Goal: Task Accomplishment & Management: Complete application form

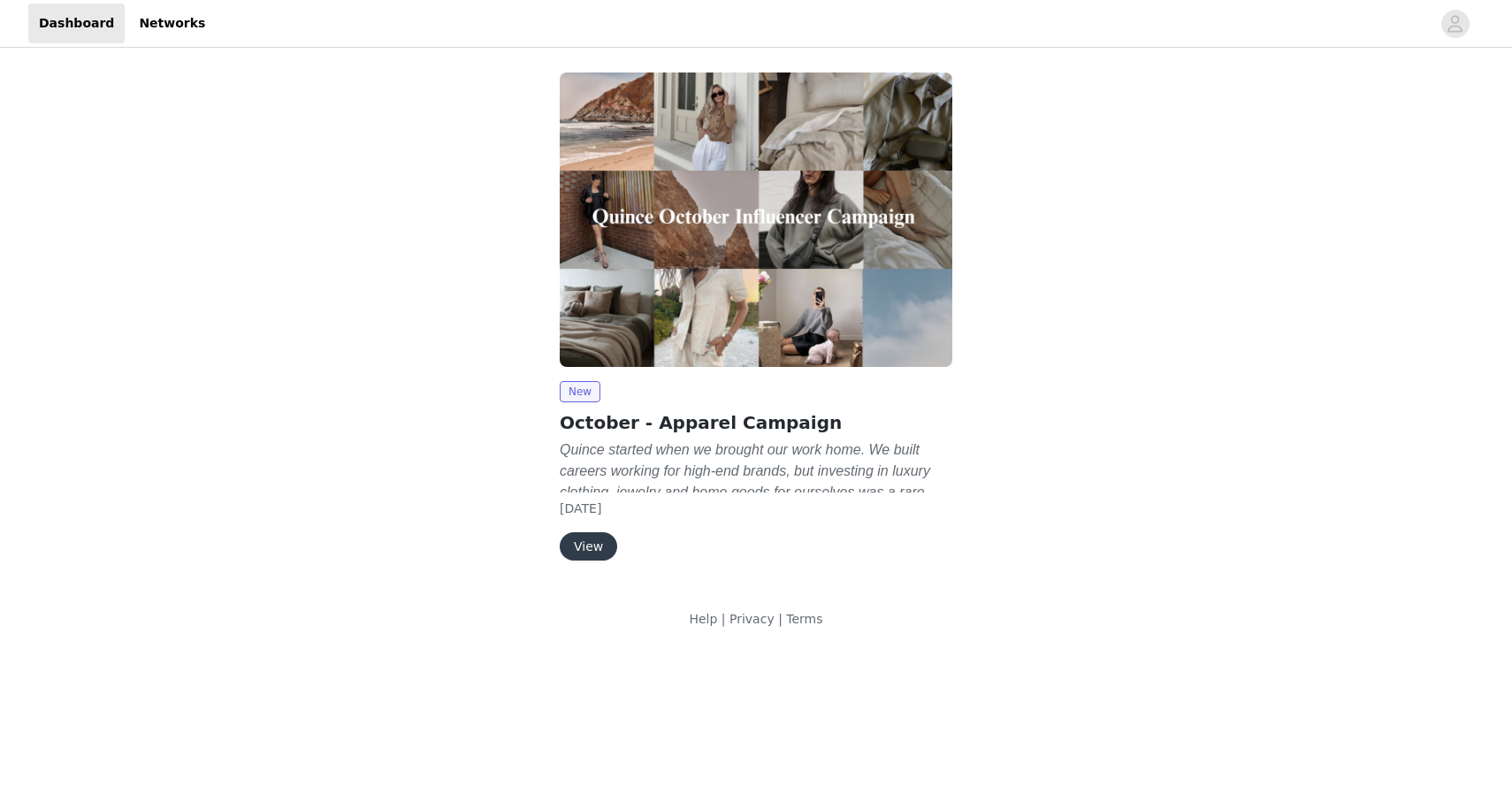
click at [605, 552] on button "View" at bounding box center [588, 546] width 57 height 28
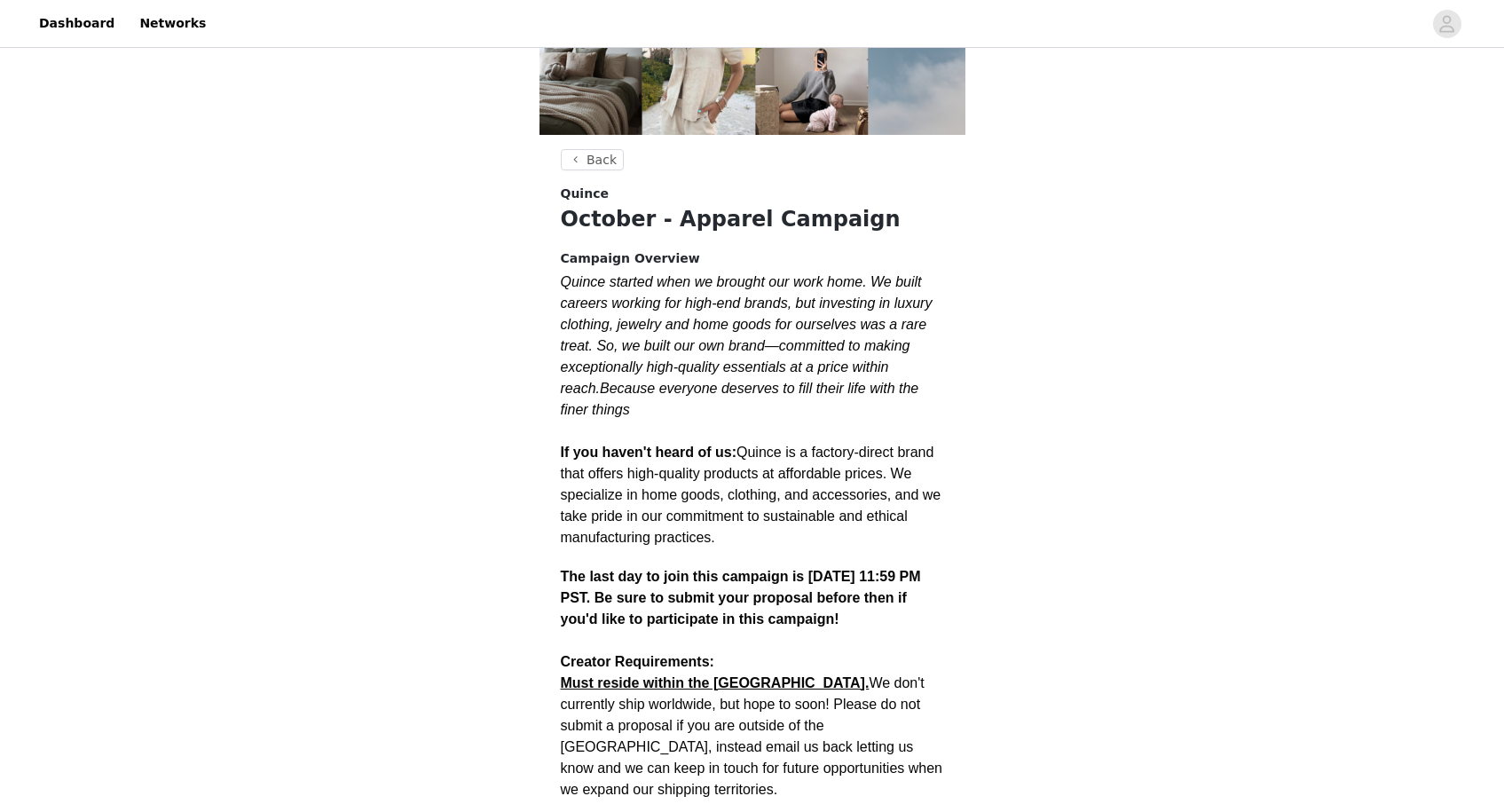
scroll to position [251, 0]
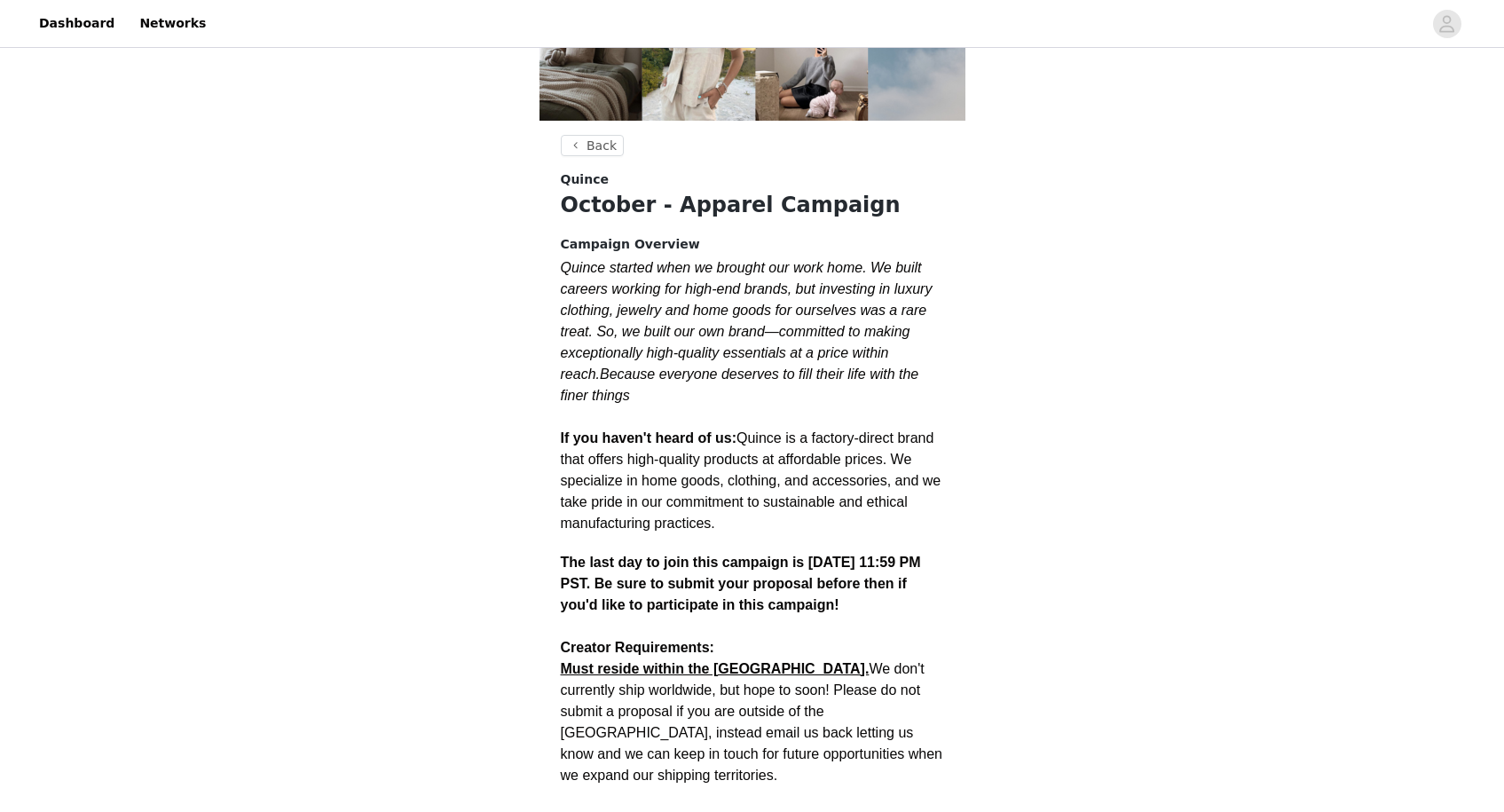
drag, startPoint x: 564, startPoint y: 242, endPoint x: 724, endPoint y: 520, distance: 320.8
copy div "Campaign Overview Quince started when we brought our work home. We built career…"
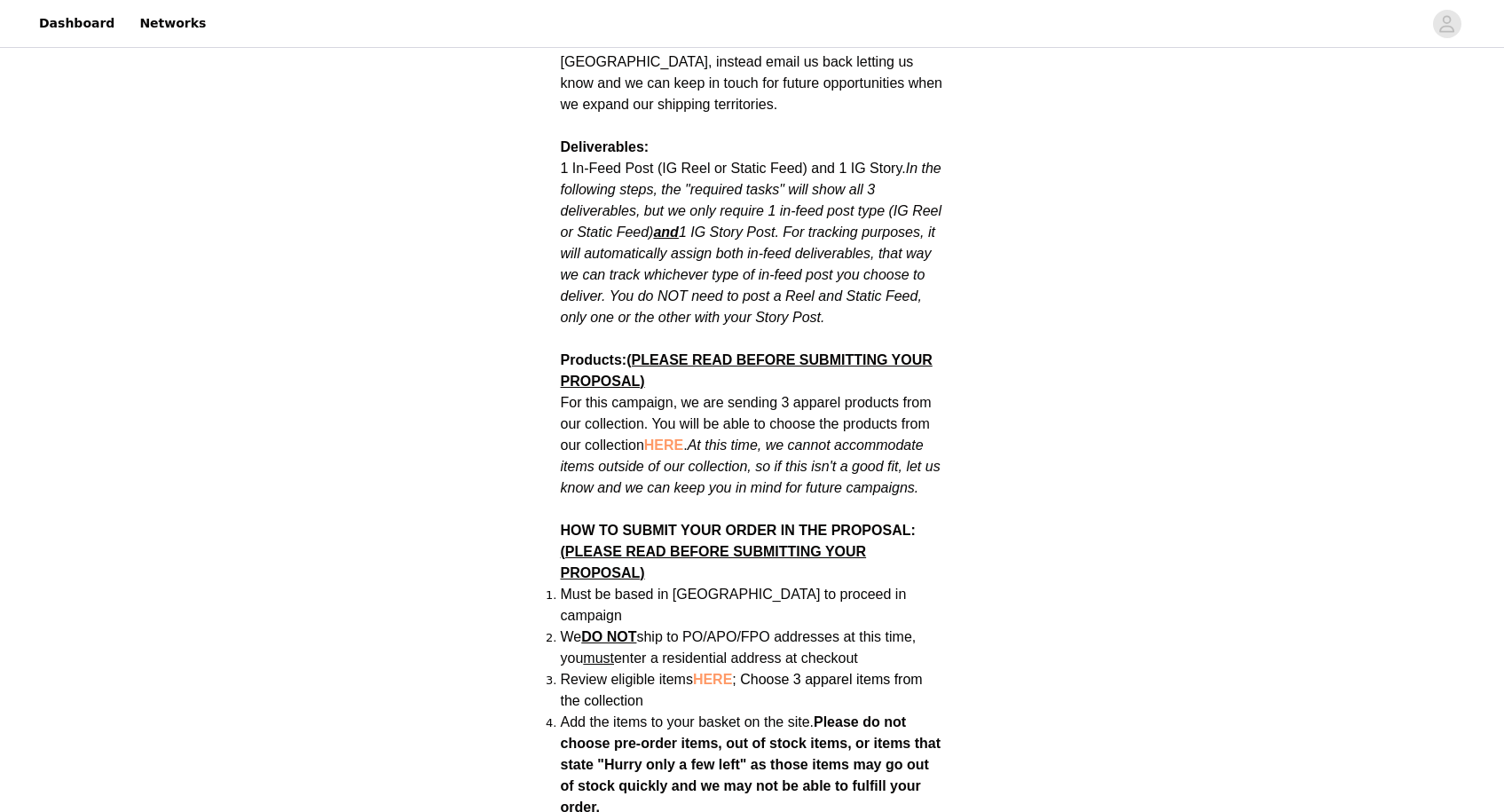
scroll to position [926, 0]
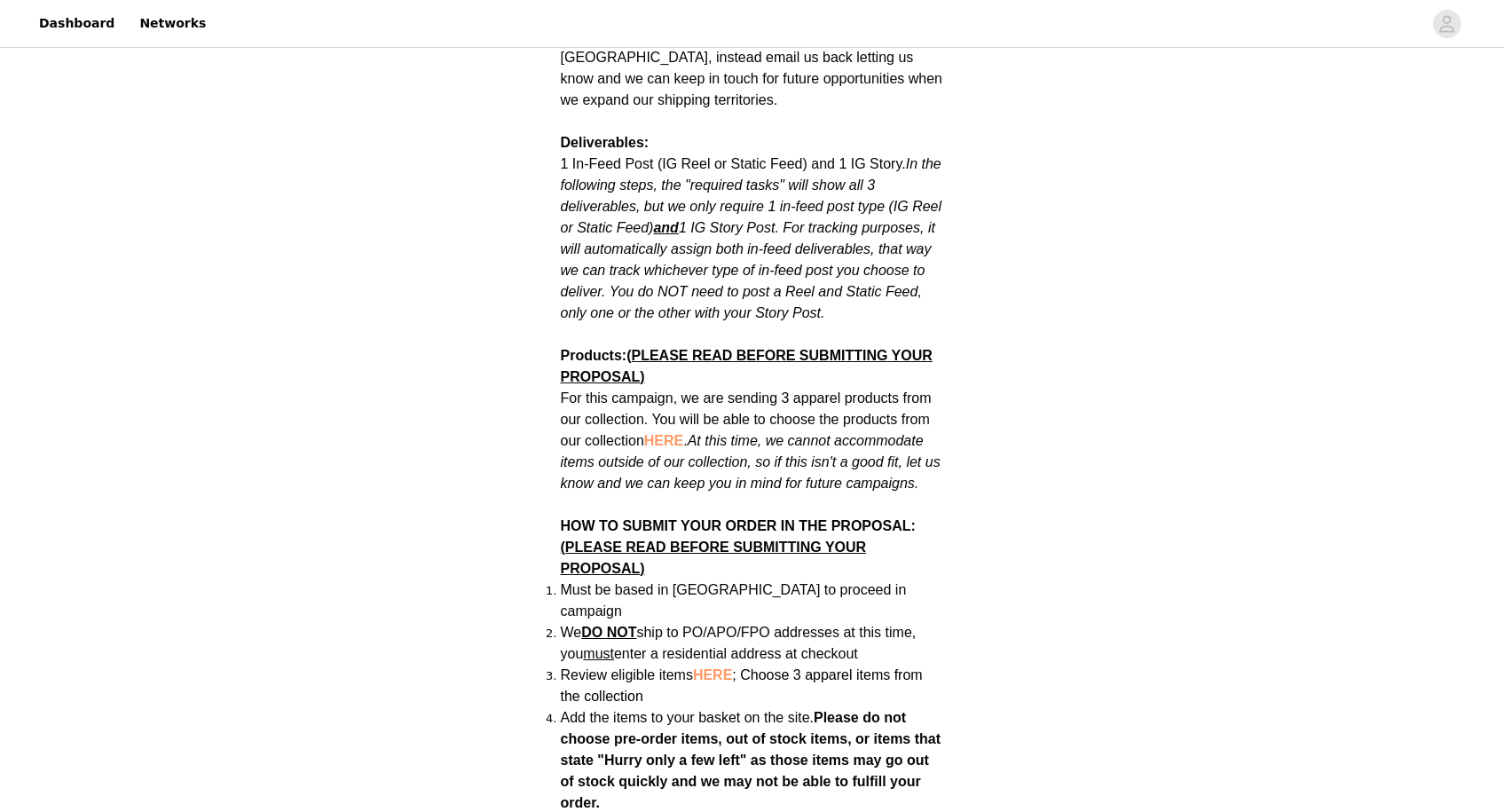
drag, startPoint x: 561, startPoint y: 118, endPoint x: 877, endPoint y: 289, distance: 359.3
click at [877, 289] on div "Quince started when we brought our work home. We built careers working for high…" at bounding box center [752, 761] width 384 height 2359
copy div "Deliverables: 1 In-Feed Post (IG Reel or Static Feed) and 1 IG Story. In the fo…"
click at [998, 415] on div "Back Quince October - Apparel Campaign Campaign Overview Quince started when we…" at bounding box center [752, 655] width 1504 height 3059
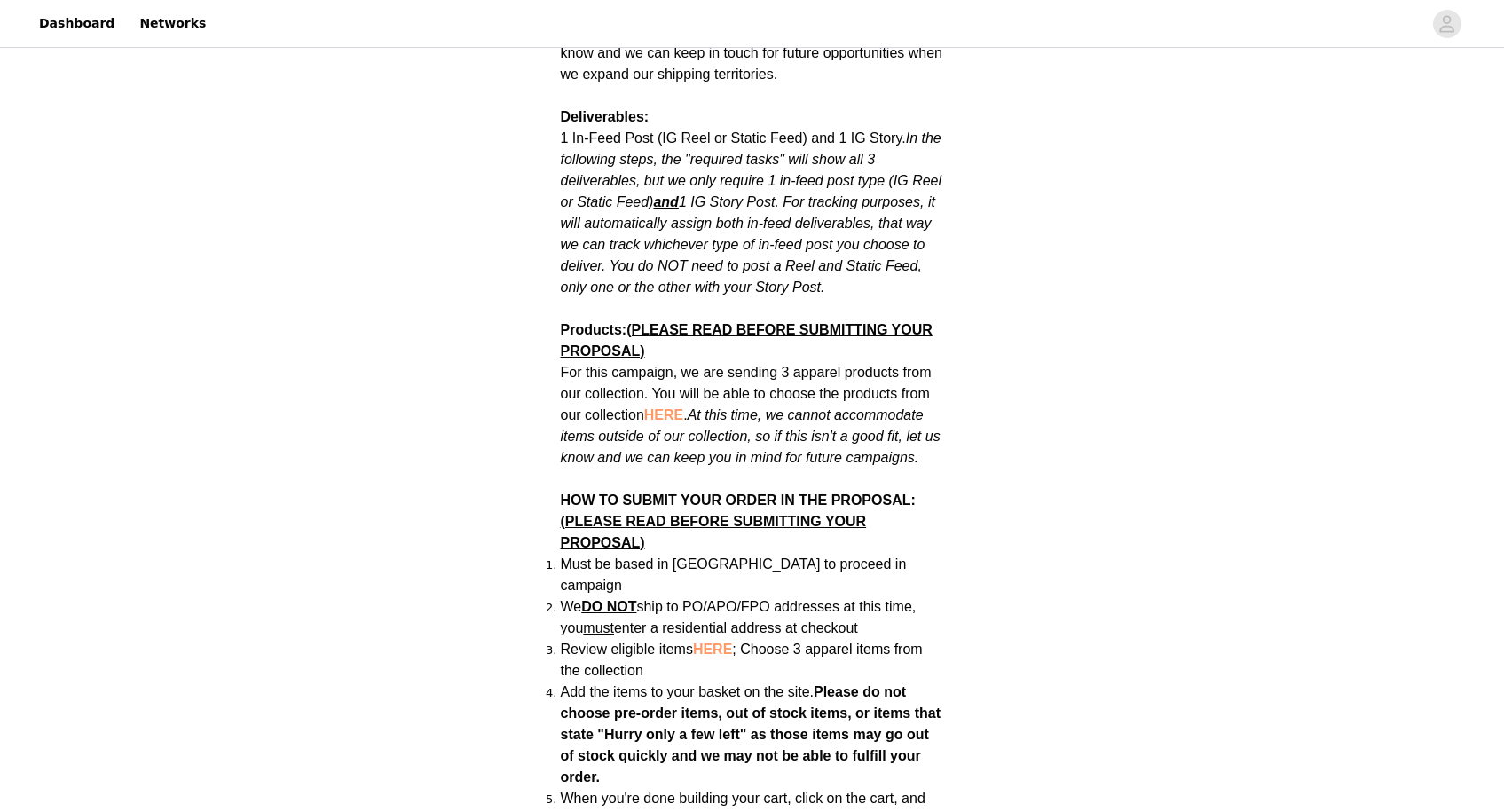
scroll to position [955, 0]
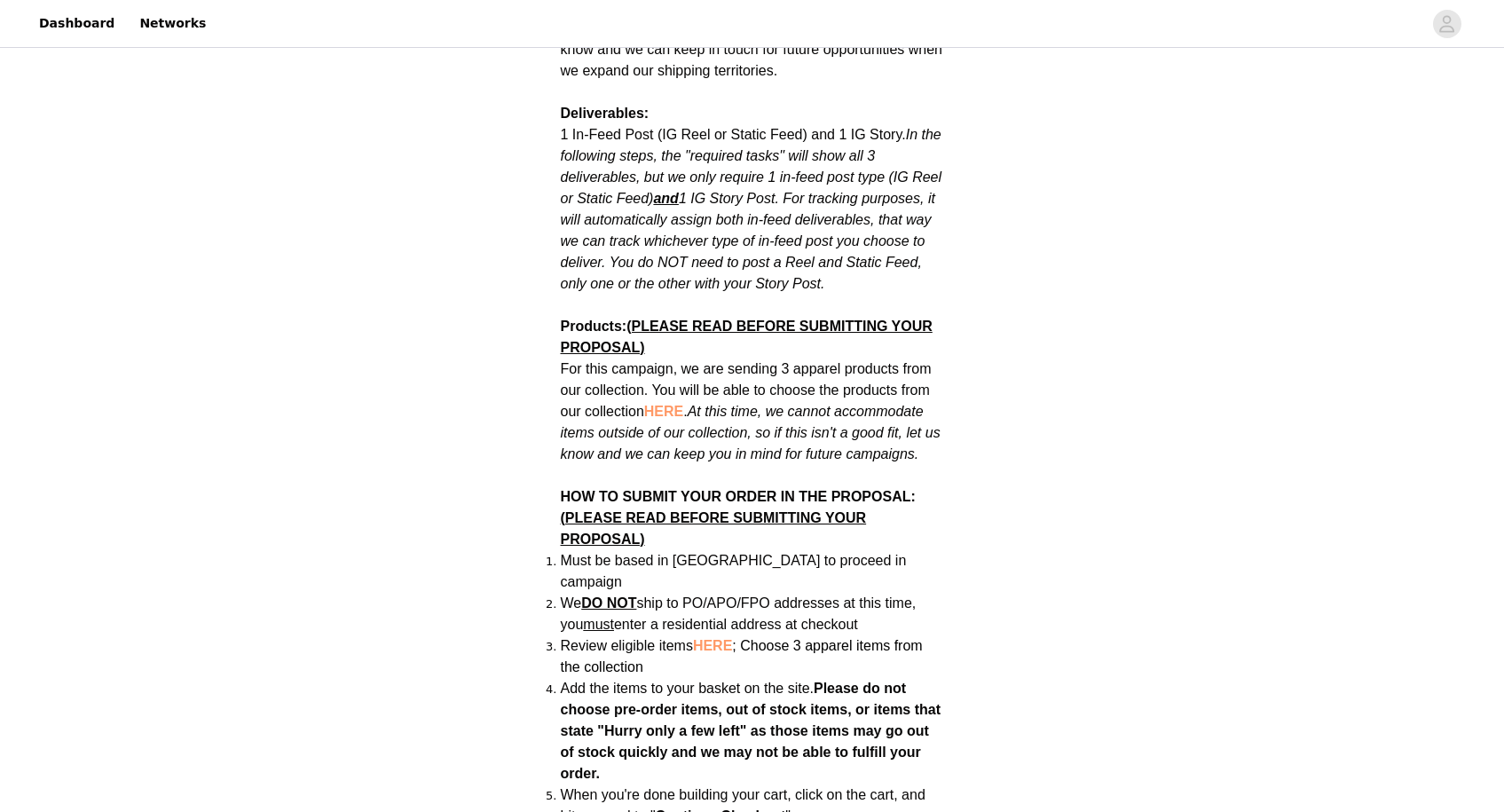
click at [994, 415] on div "Back Quince October - Apparel Campaign Campaign Overview Quince started when we…" at bounding box center [752, 626] width 1504 height 3059
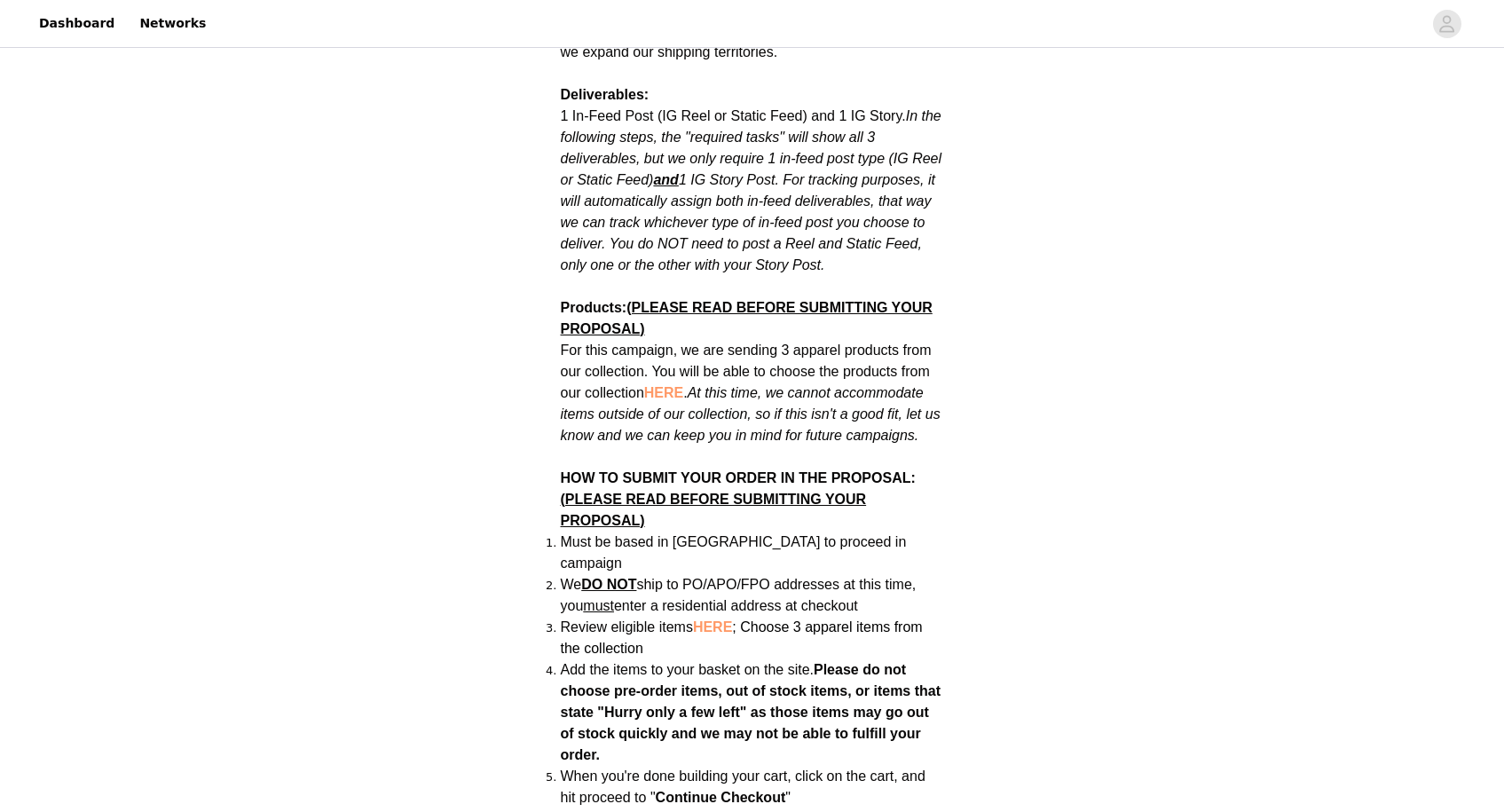
scroll to position [978, 0]
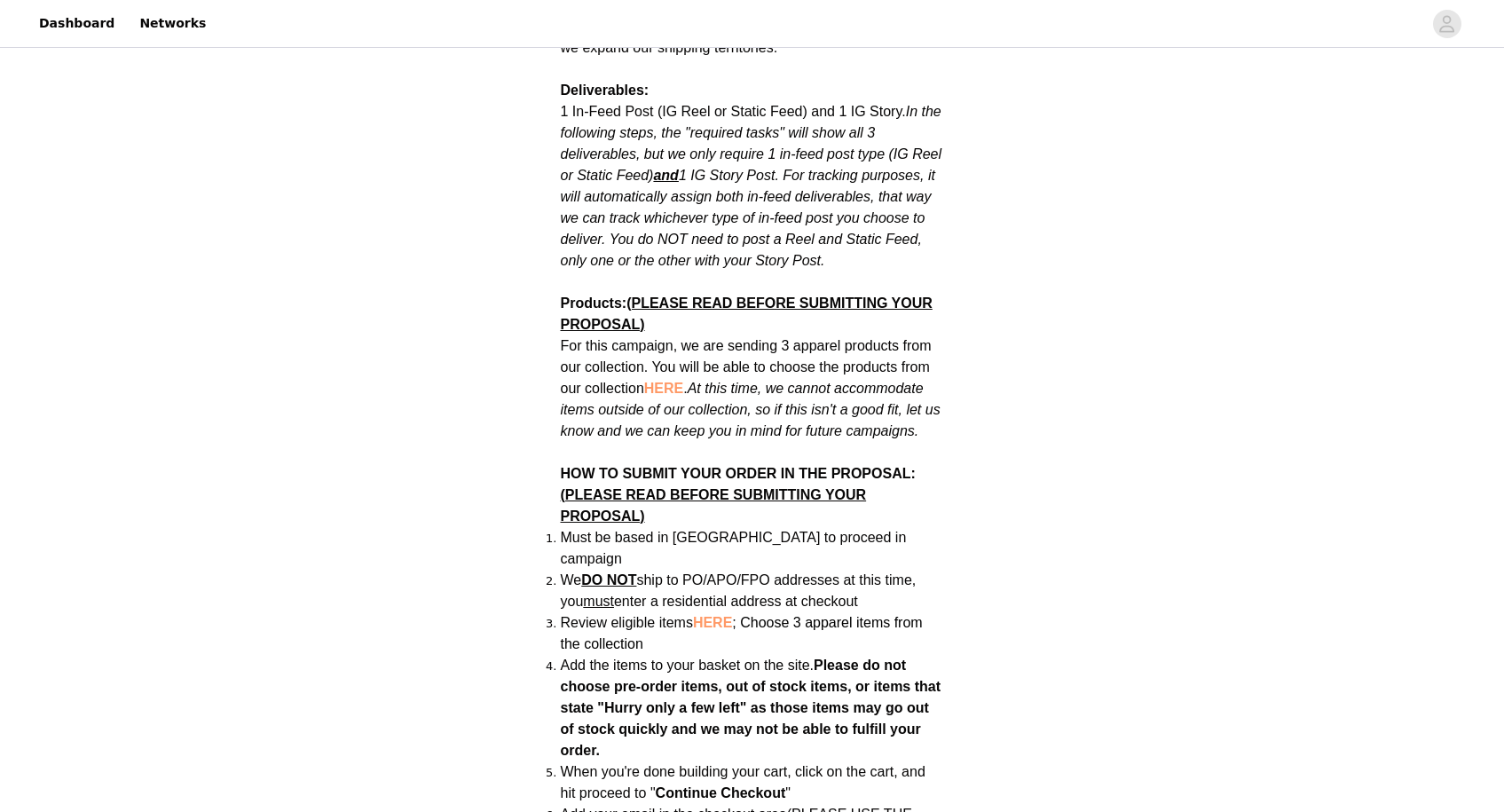
click at [666, 381] on span "HERE" at bounding box center [664, 389] width 39 height 16
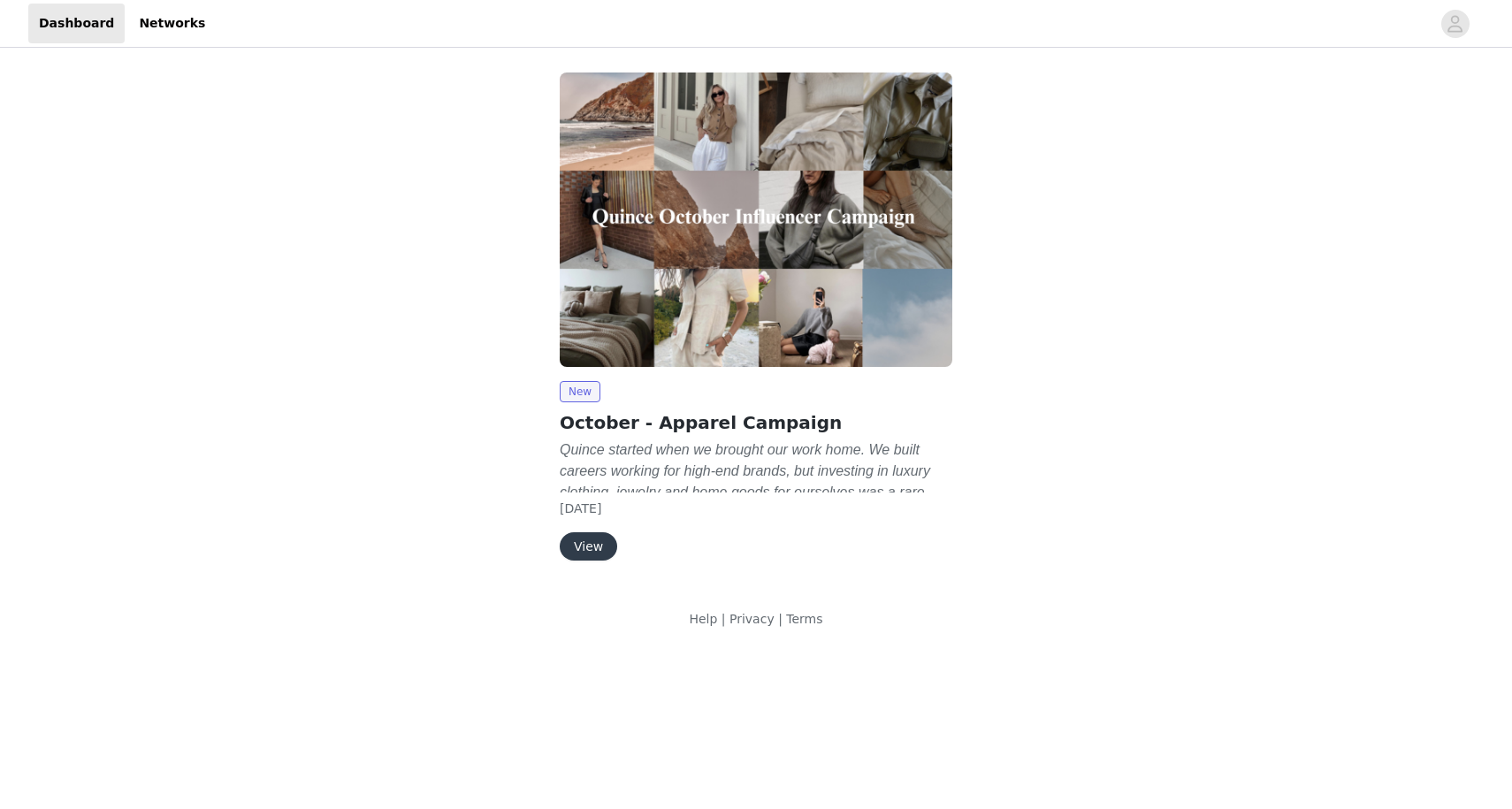
click at [599, 537] on button "View" at bounding box center [588, 546] width 57 height 28
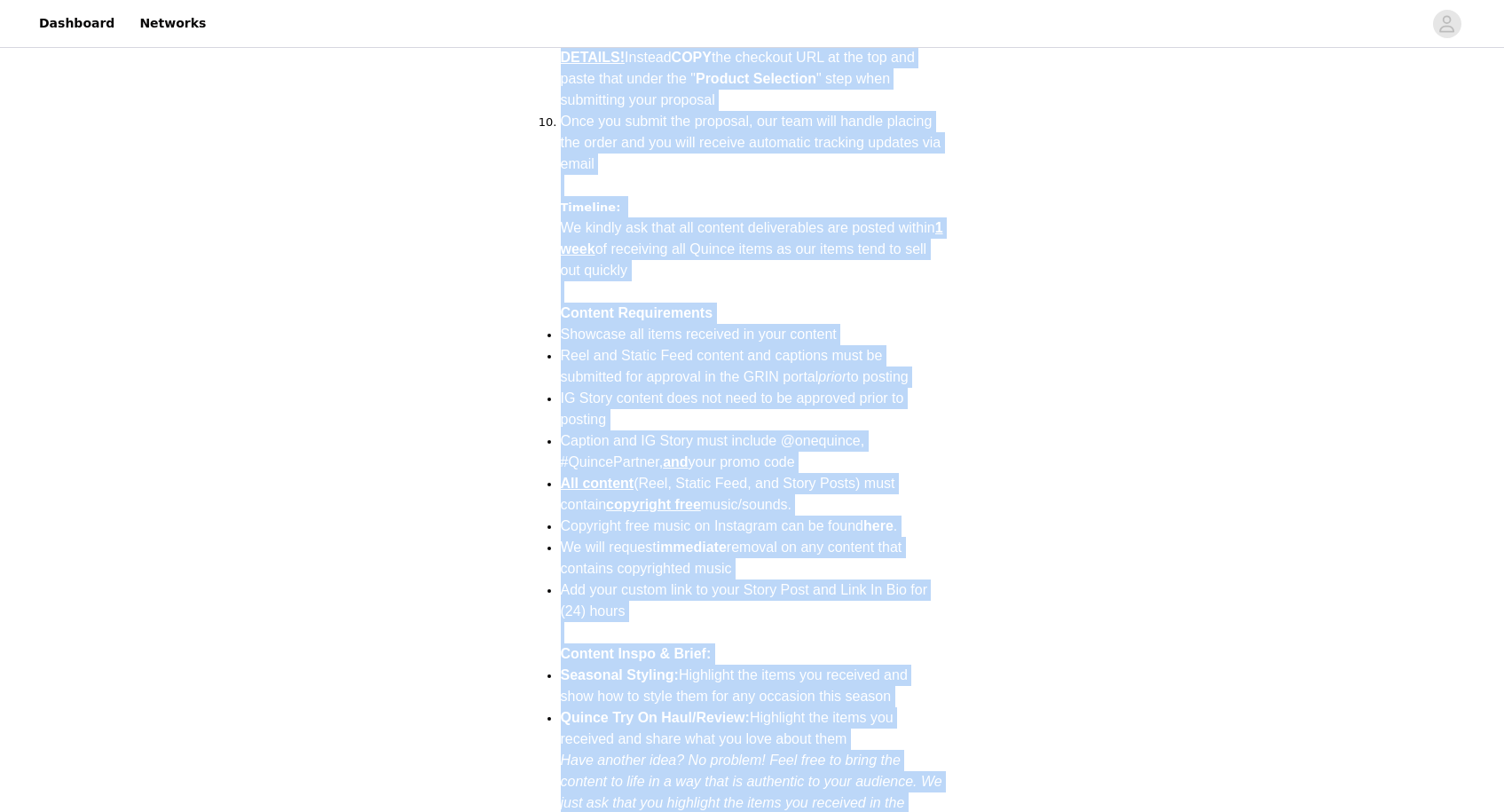
scroll to position [2066, 0]
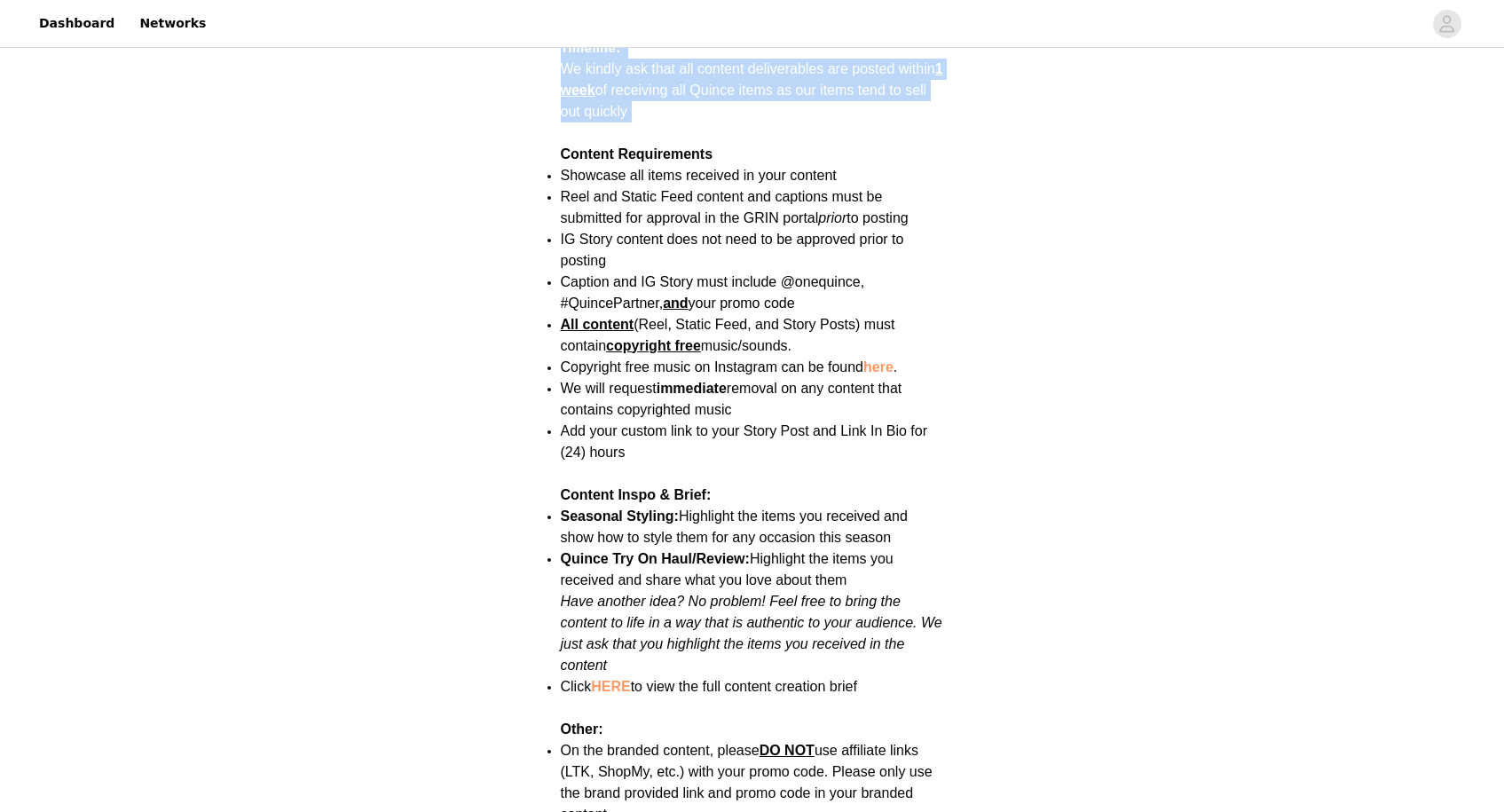
drag, startPoint x: 561, startPoint y: 110, endPoint x: 831, endPoint y: 87, distance: 271.0
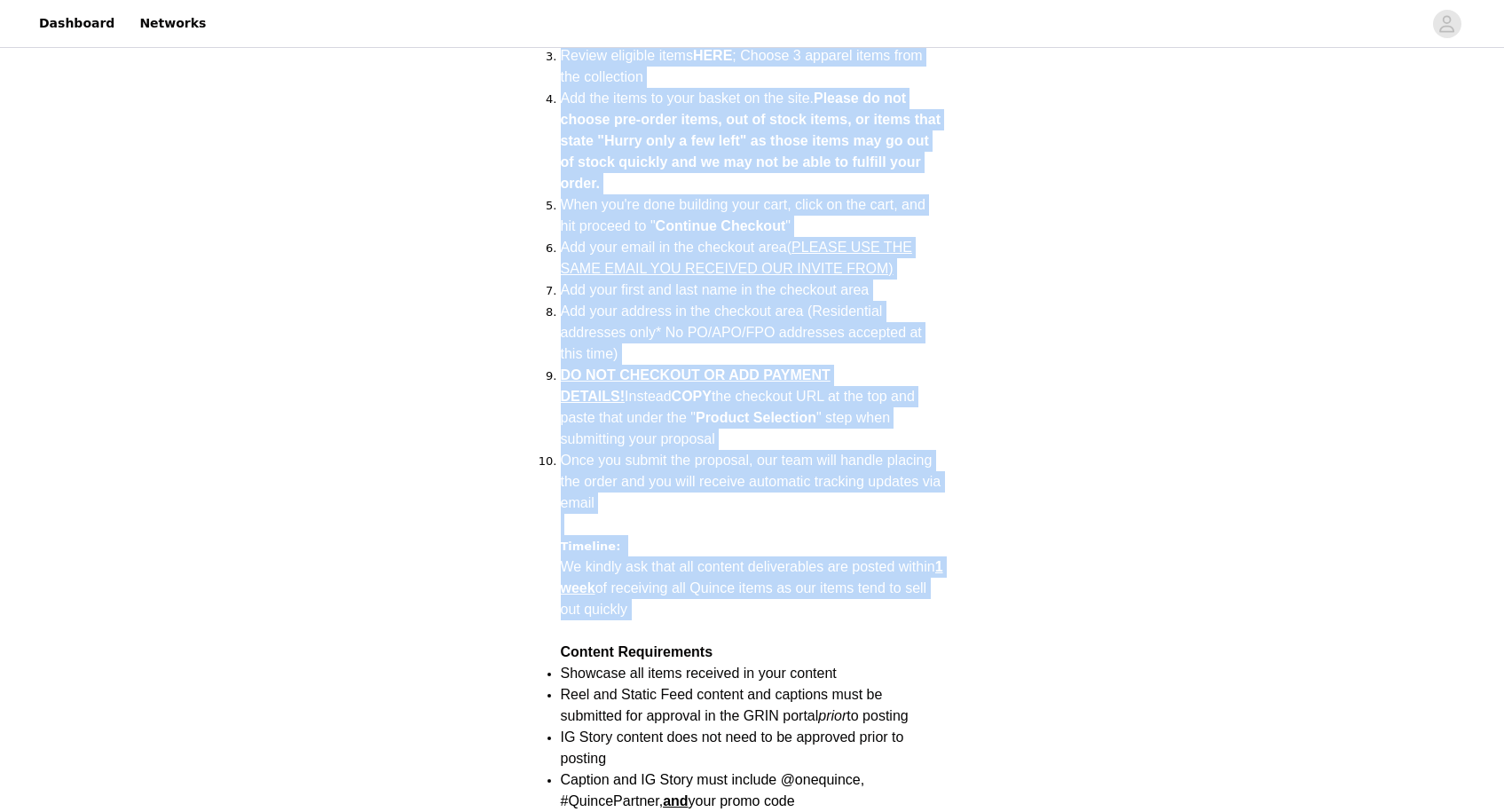
scroll to position [1527, 0]
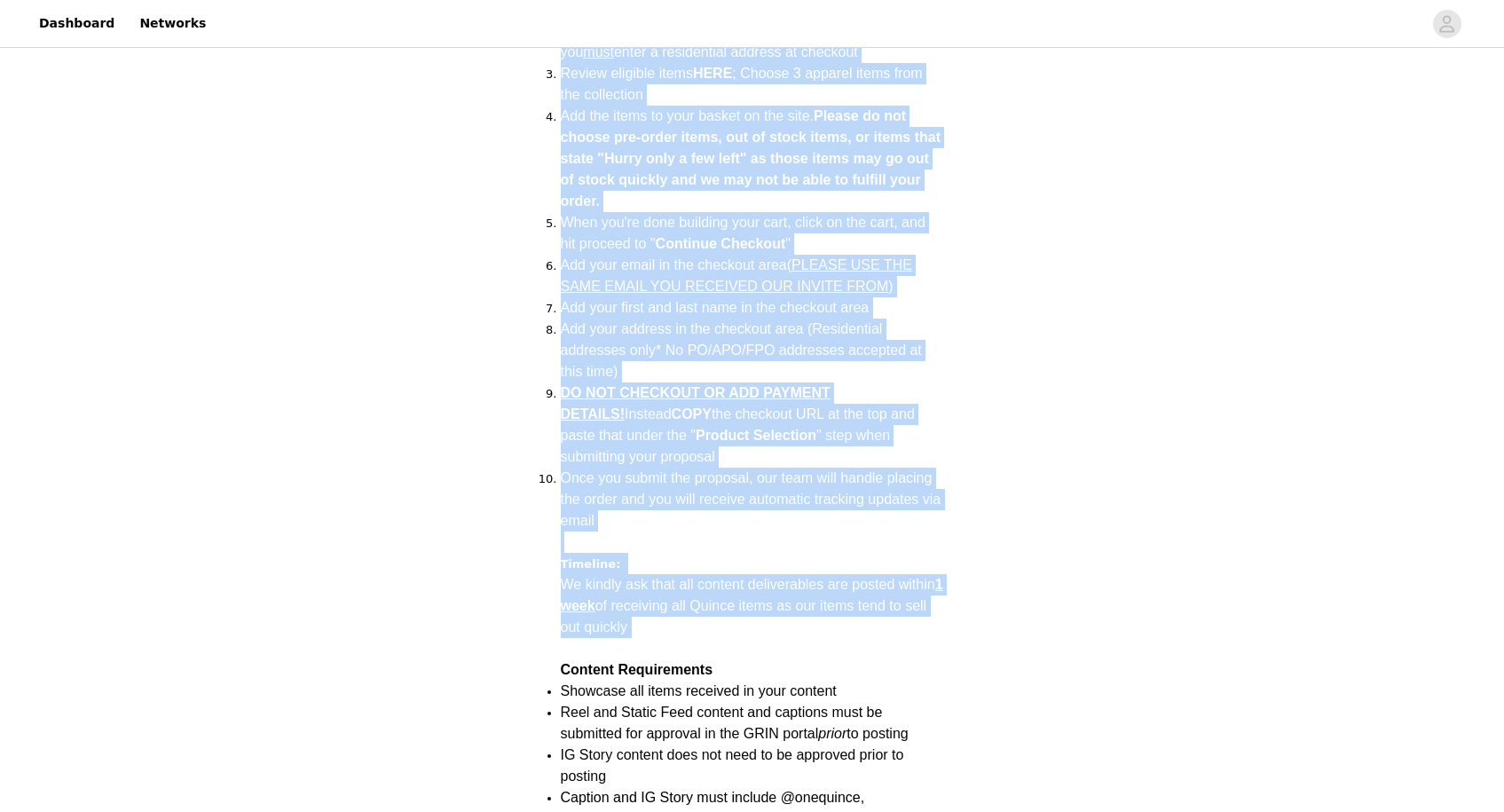
copy div "Loremips: (DOLORS AMET CONSEC ADIPISCING ELIT SEDDOEIU) Tem inci utlabore, et d…"
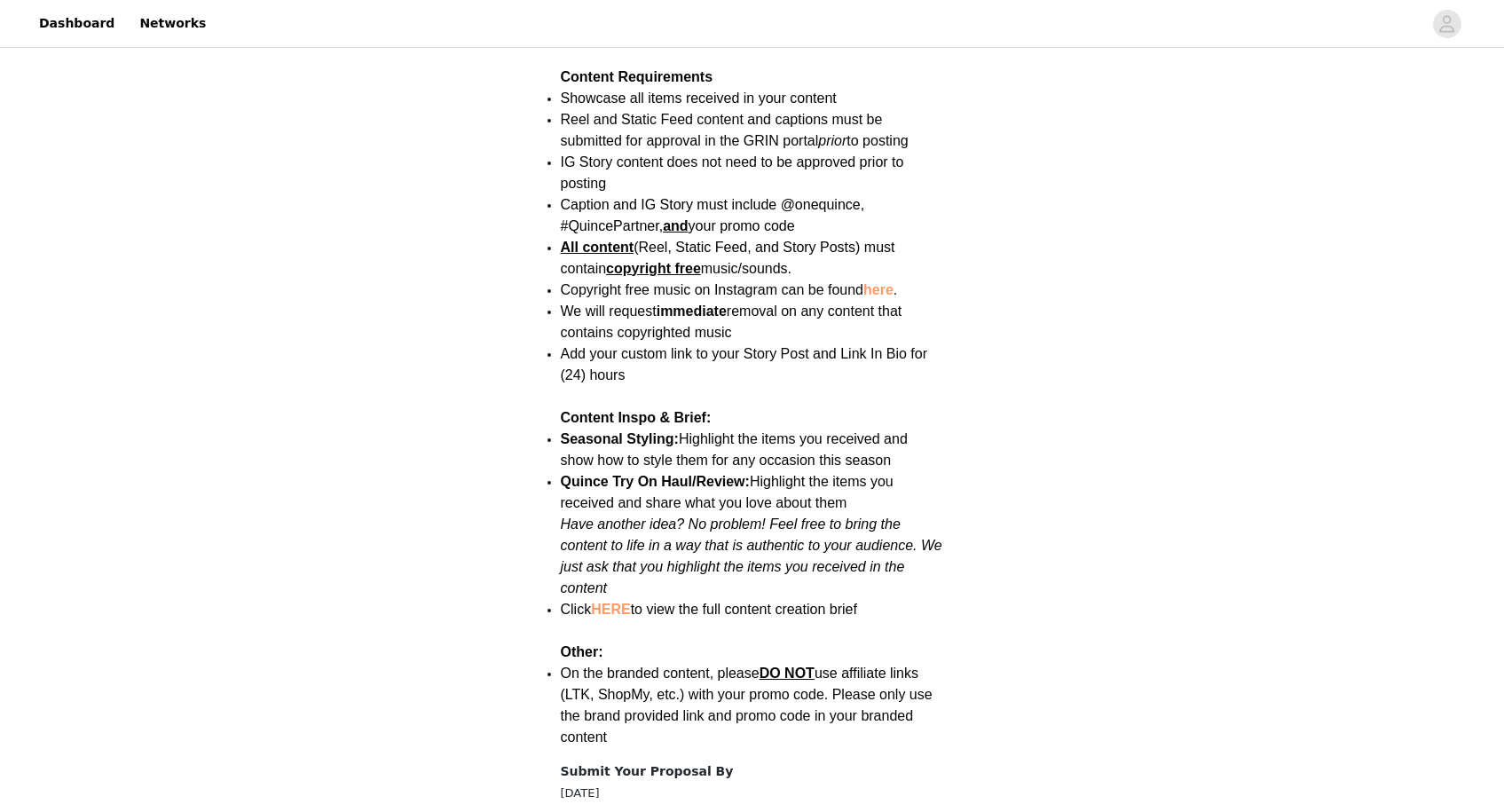
scroll to position [2110, 0]
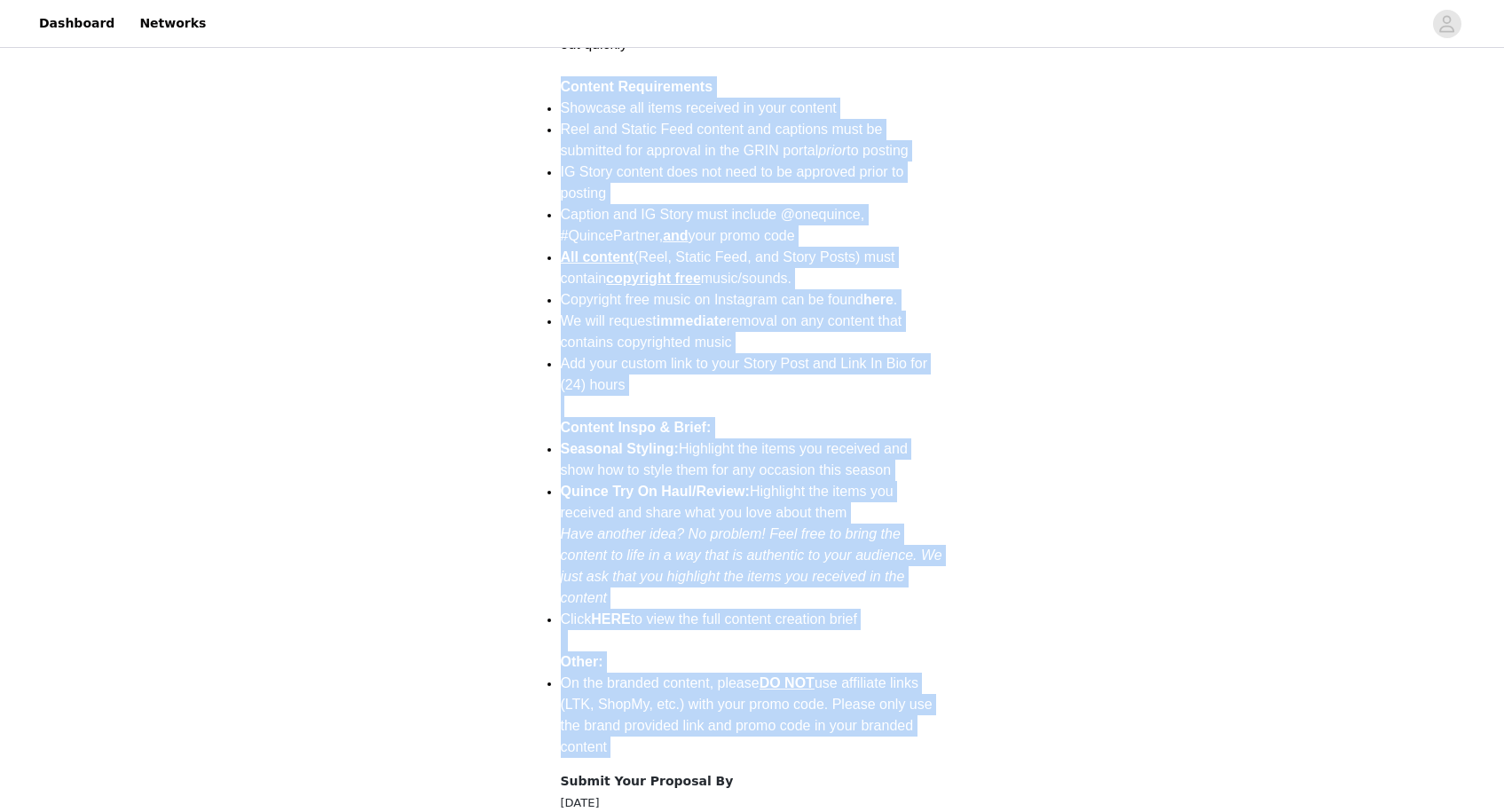
drag, startPoint x: 616, startPoint y: 723, endPoint x: 557, endPoint y: 51, distance: 674.6
copy section "Loremip Dolorsitamet Consecte adi elits doeiusmo te inci utlabor Etdo mag Aliqu…"
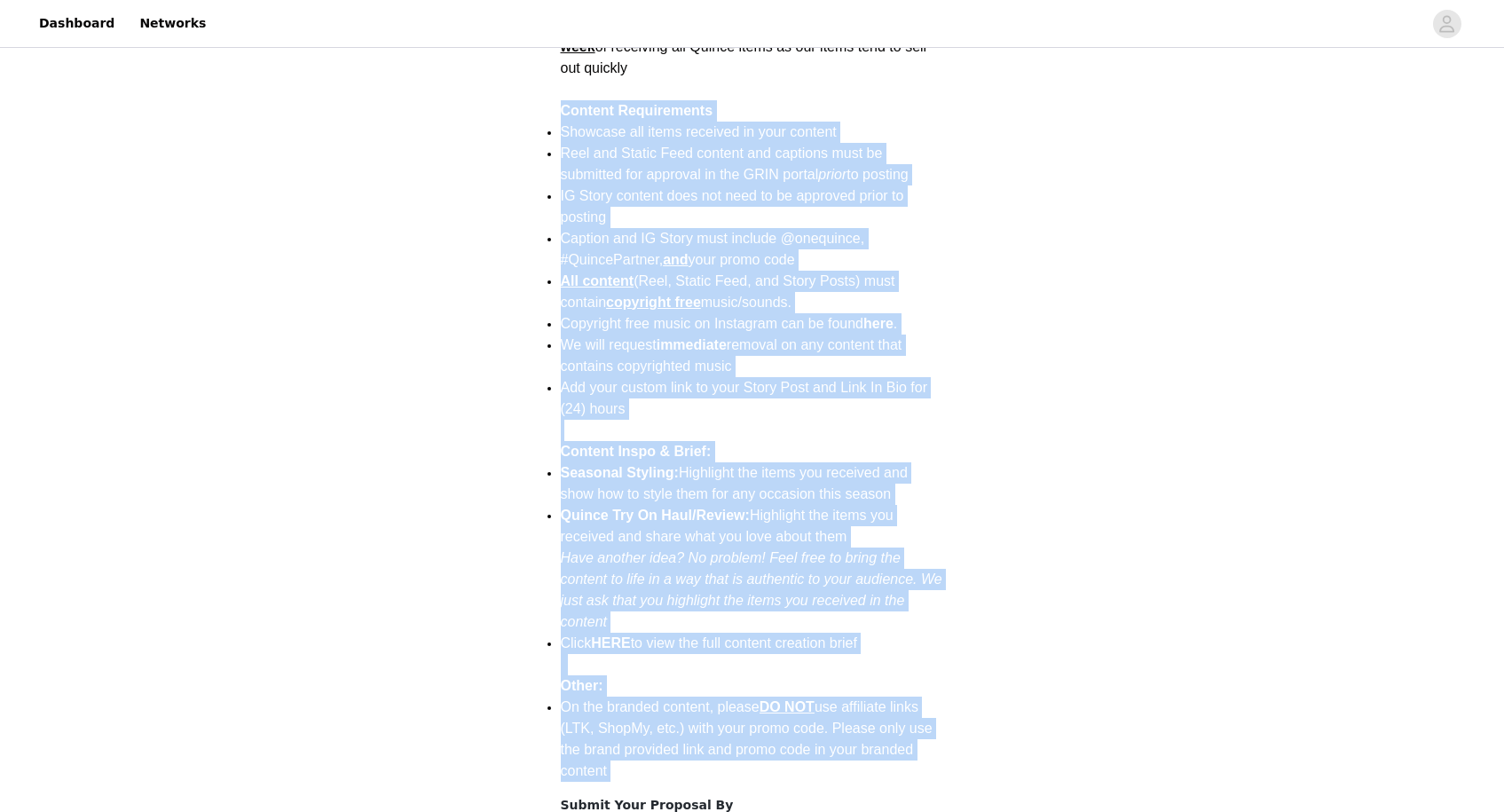
scroll to position [2343, 0]
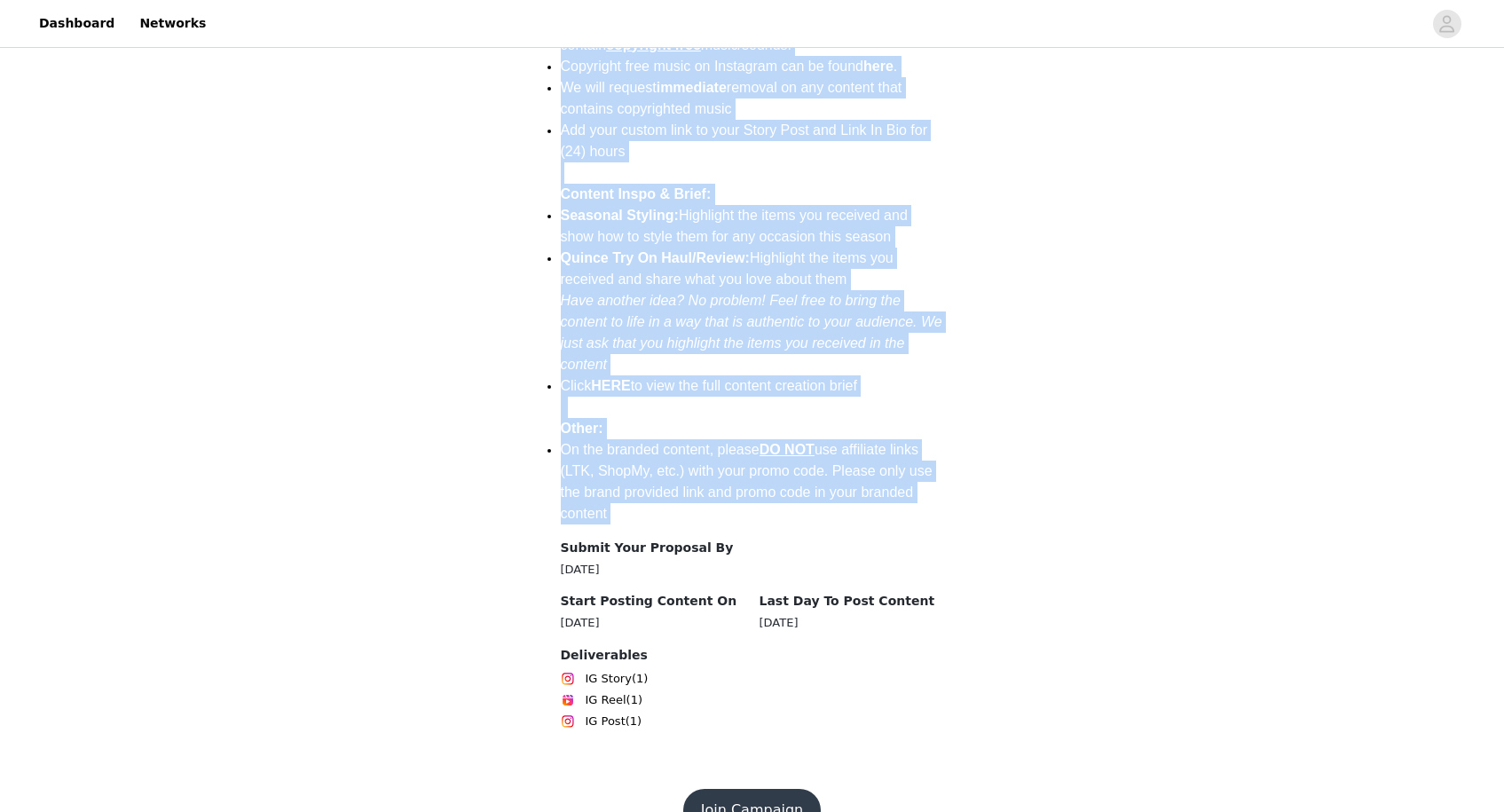
click at [753, 789] on button "Join Campaign" at bounding box center [752, 810] width 138 height 43
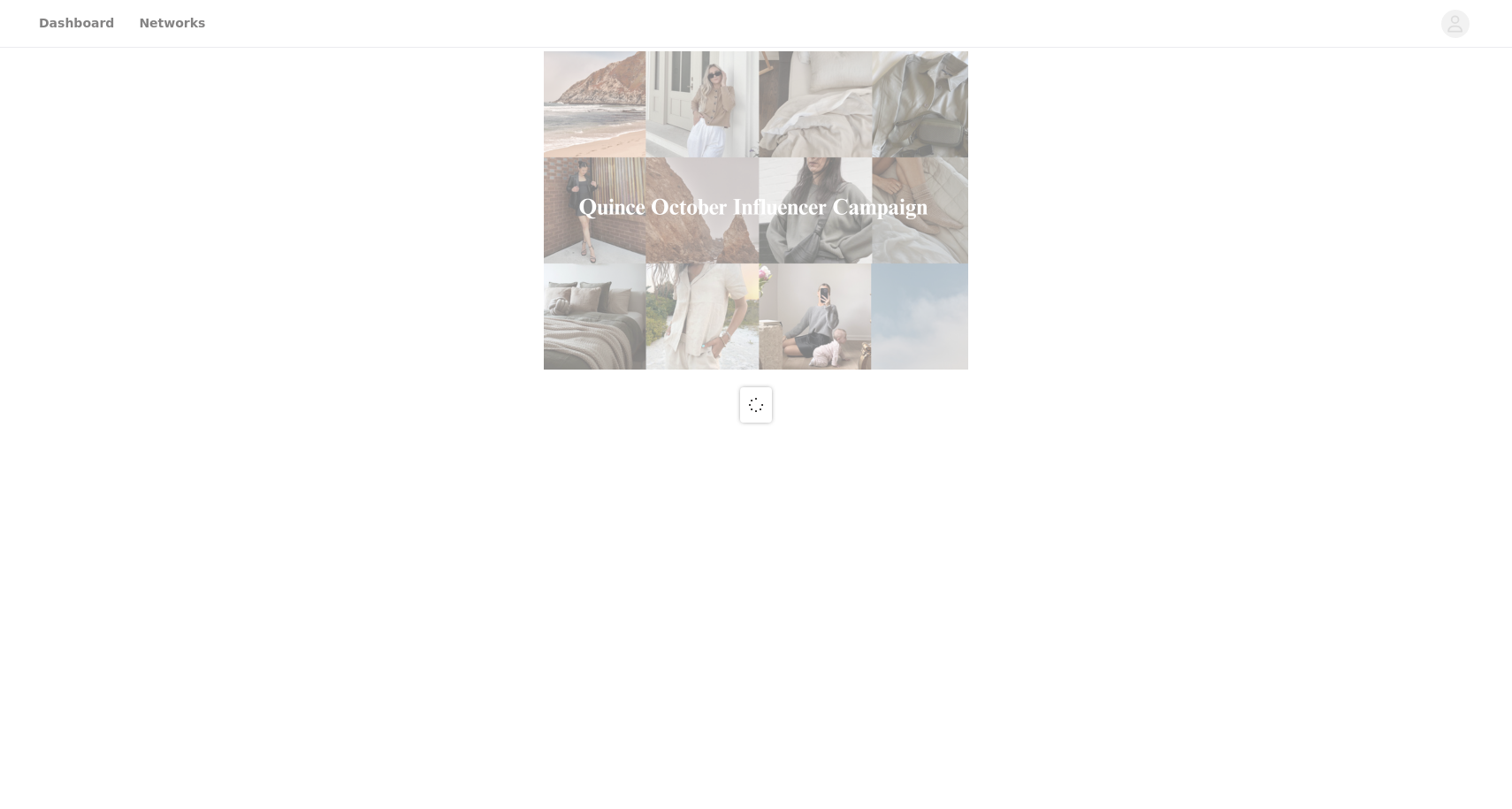
click at [750, 763] on div at bounding box center [756, 404] width 1512 height 809
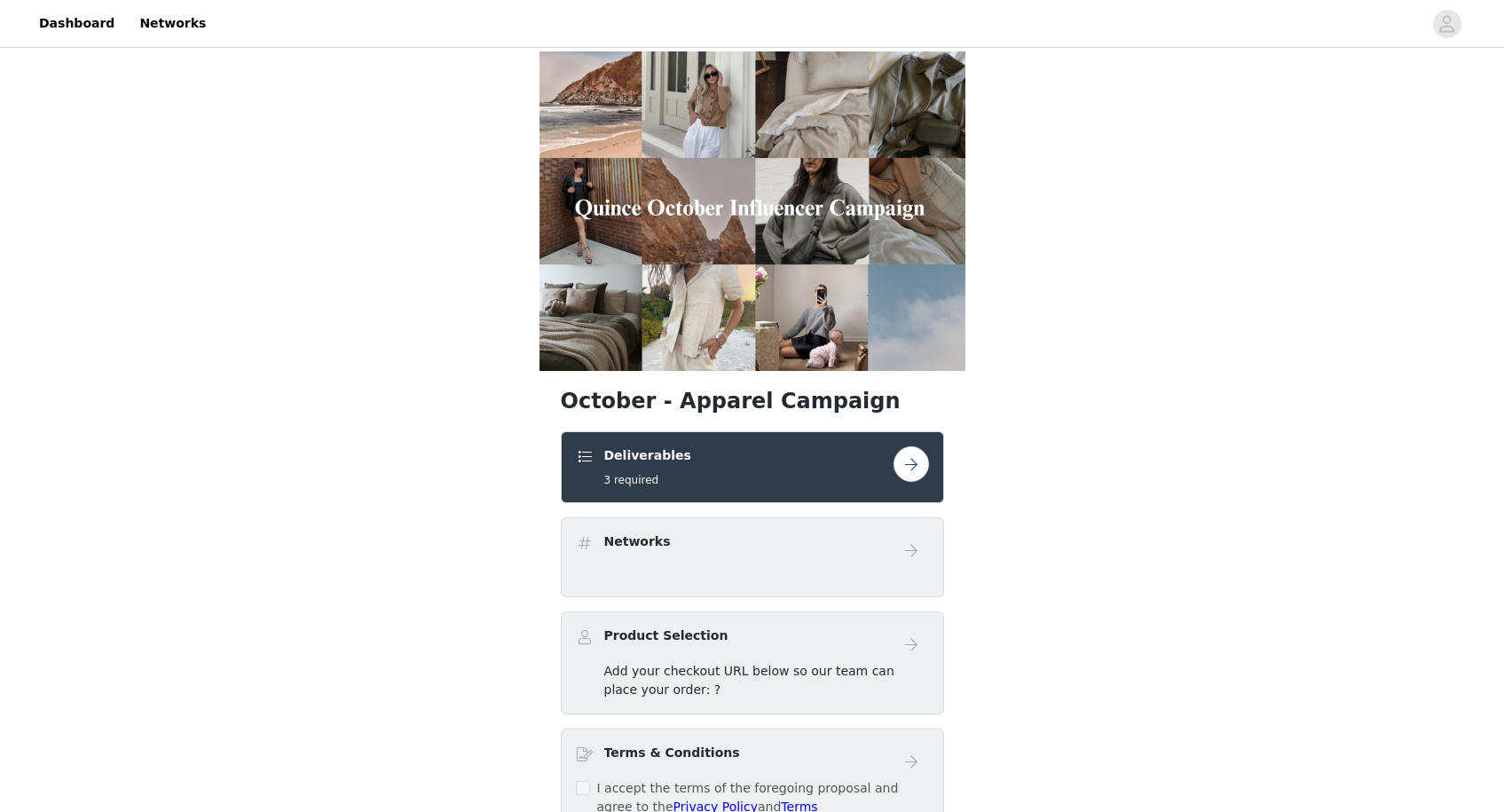
click at [770, 711] on div "Product Selection Add your checkout URL below so our team can place your order:…" at bounding box center [752, 662] width 384 height 103
click at [597, 406] on h1 "October - Apparel Campaign" at bounding box center [752, 400] width 384 height 32
copy div "October - Apparel Campaign"
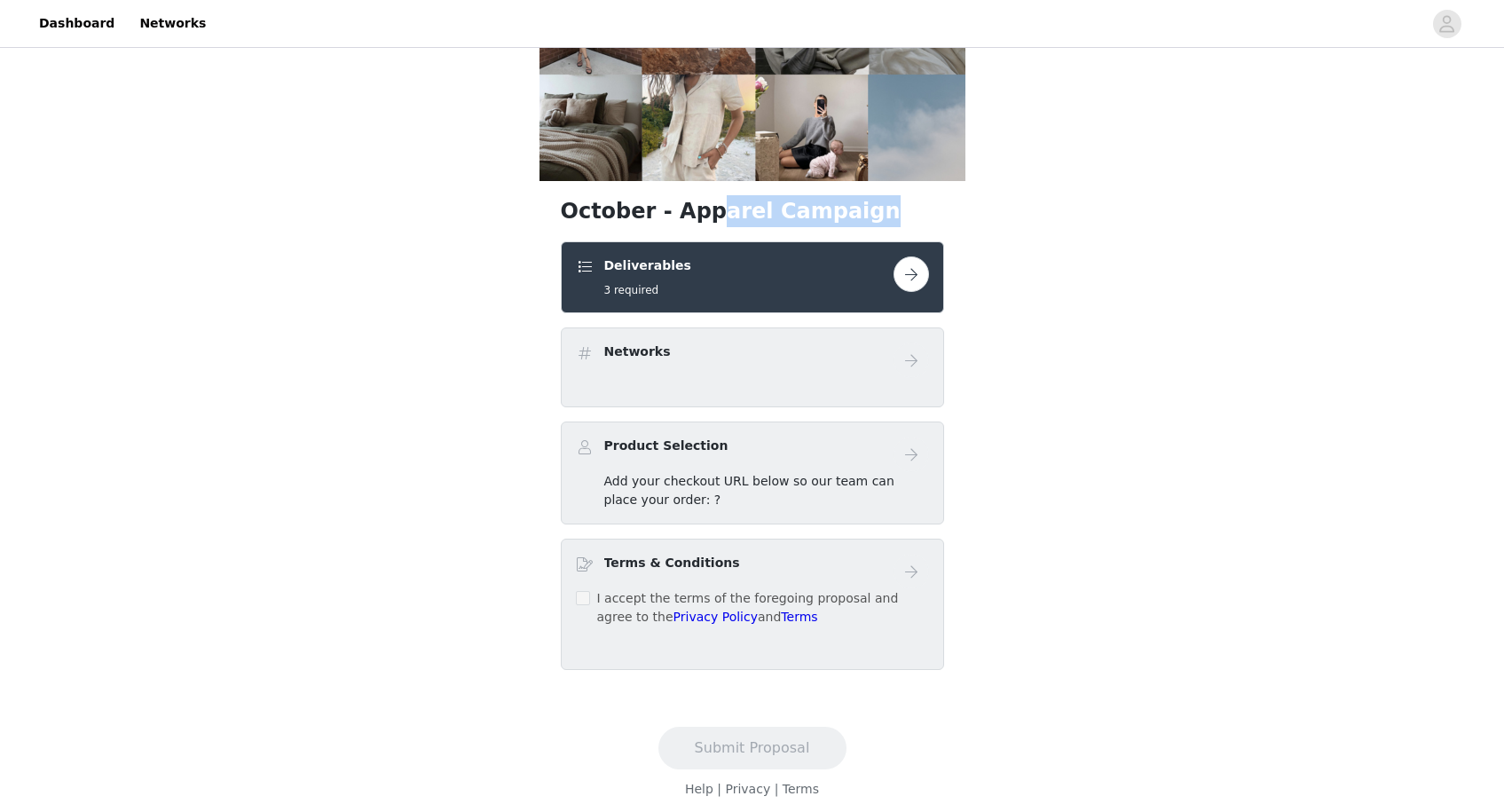
scroll to position [185, 0]
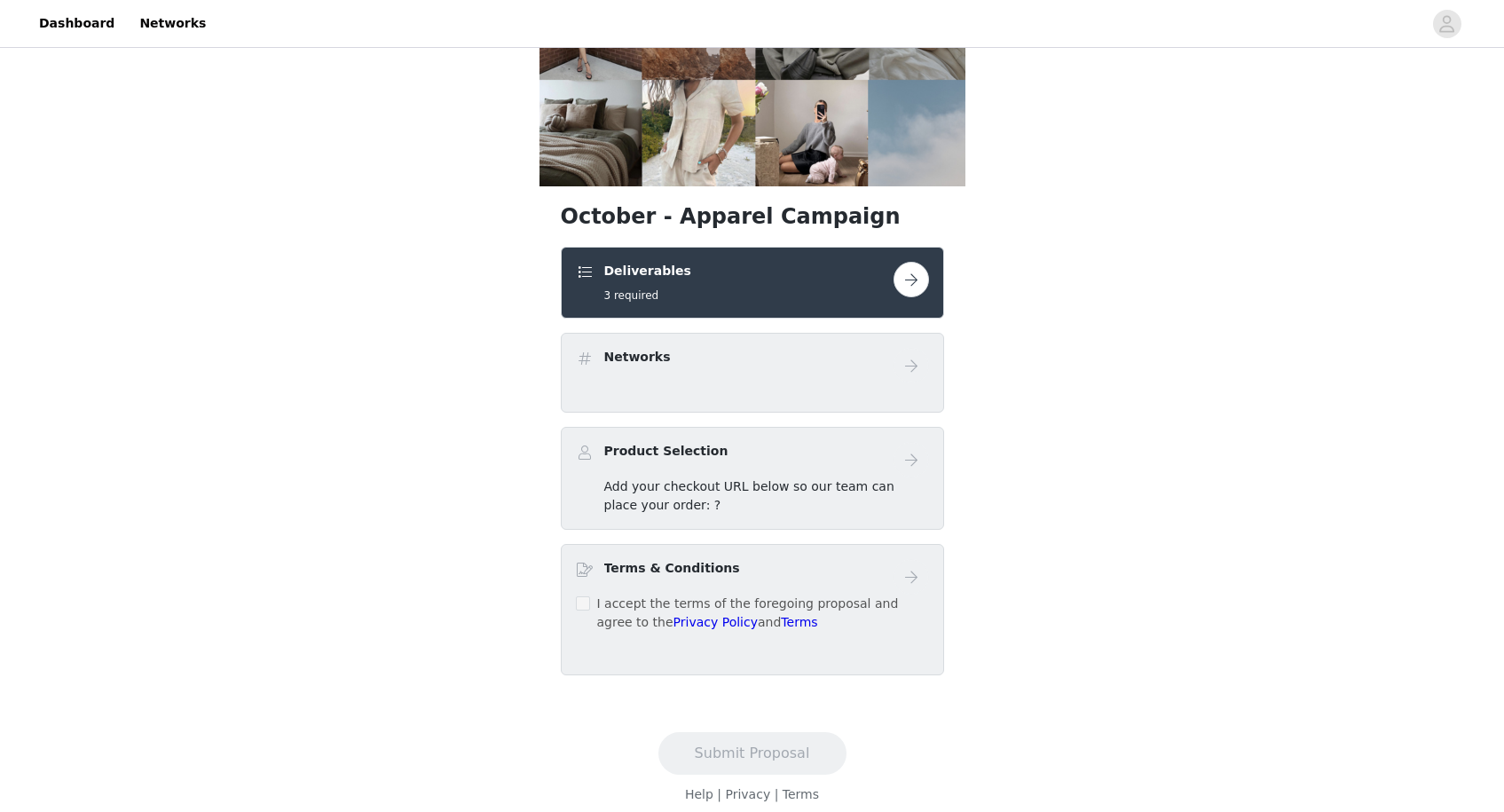
click at [583, 615] on div "I accept the terms of the foregoing proposal and agree to the Privacy Policy an…" at bounding box center [753, 613] width 354 height 37
click at [905, 280] on button "button" at bounding box center [911, 279] width 36 height 36
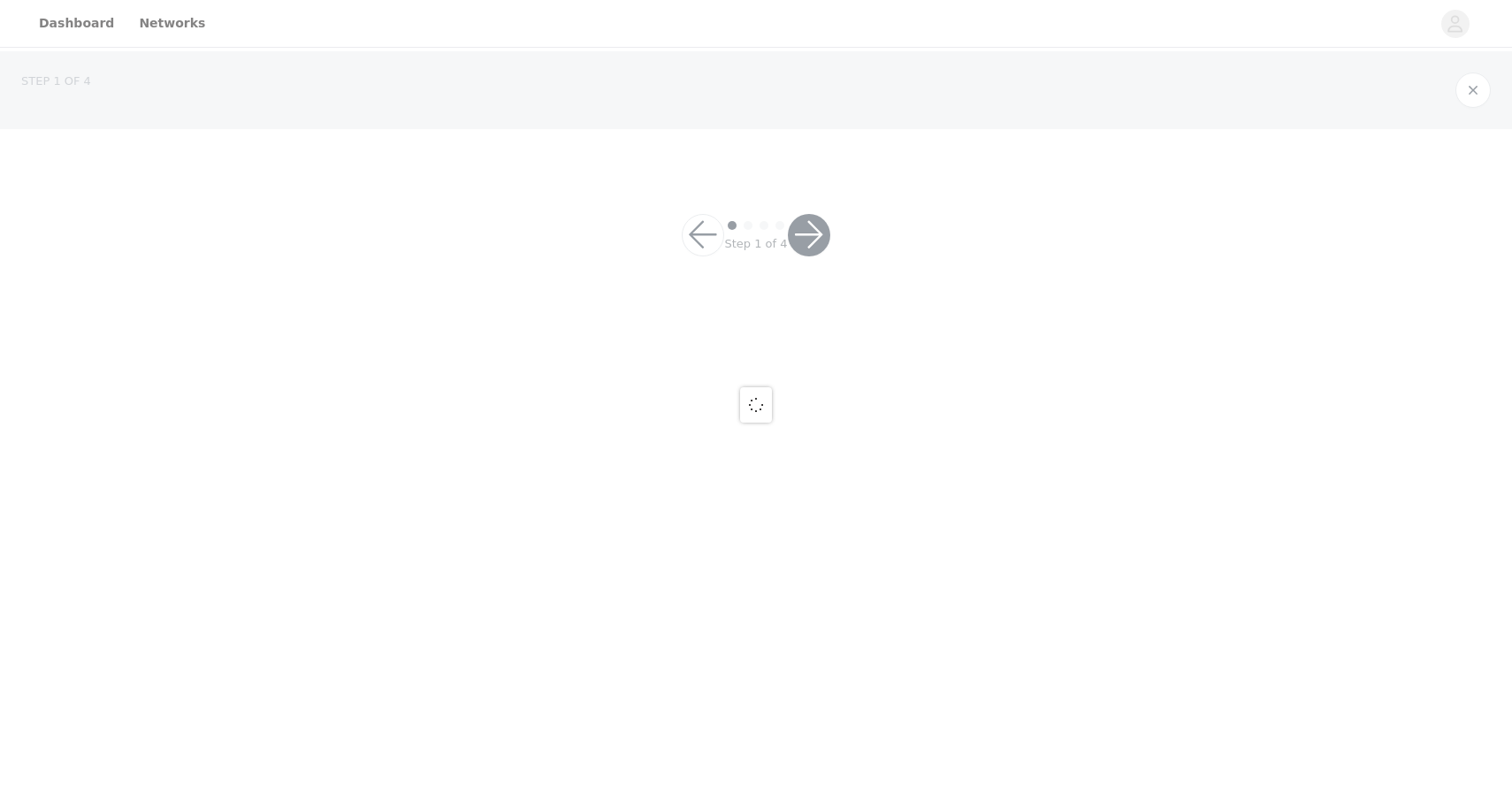
click at [831, 327] on div at bounding box center [756, 404] width 1512 height 809
